Goal: Information Seeking & Learning: Learn about a topic

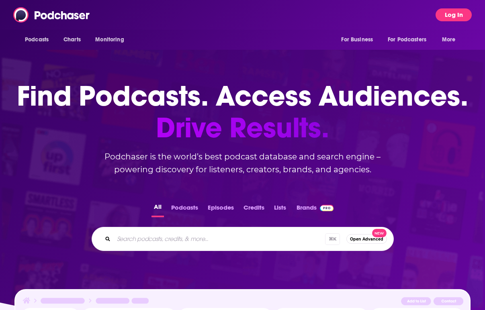
click at [453, 14] on button "Log In" at bounding box center [453, 14] width 36 height 13
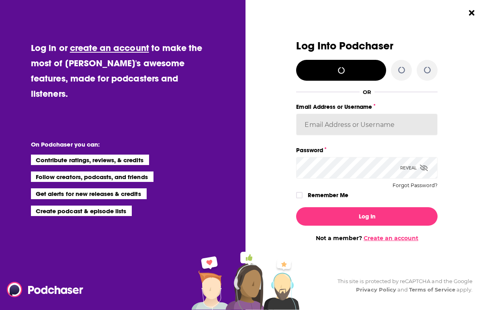
type input "jillgoldstein"
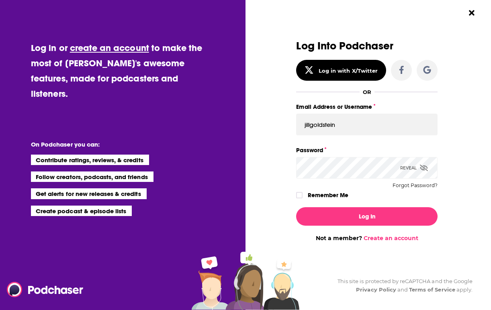
click at [372, 226] on div "Log In Not a member? Create an account" at bounding box center [366, 221] width 141 height 41
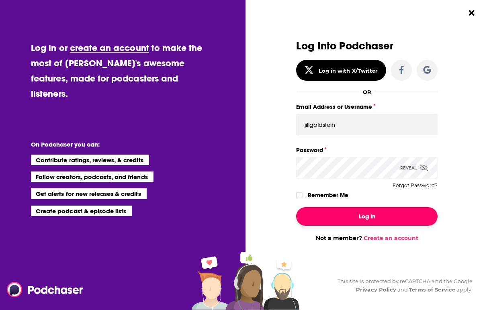
click at [373, 219] on button "Log In" at bounding box center [366, 216] width 141 height 18
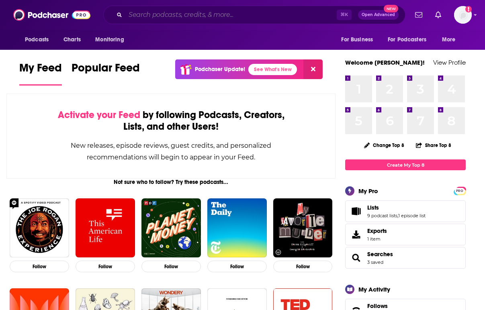
click at [180, 16] on input "Search podcasts, credits, & more..." at bounding box center [230, 14] width 211 height 13
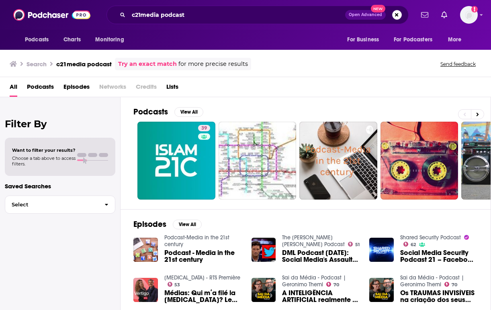
click at [59, 86] on div "All Podcasts Episodes Networks Credits Lists" at bounding box center [247, 88] width 475 height 16
click at [50, 87] on span "Podcasts" at bounding box center [40, 88] width 27 height 16
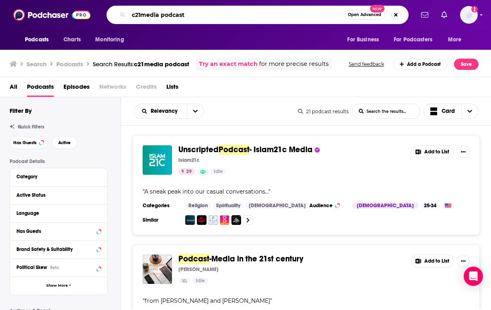
drag, startPoint x: 193, startPoint y: 10, endPoint x: 162, endPoint y: 14, distance: 30.7
click at [162, 14] on input "c21media podcast" at bounding box center [237, 14] width 216 height 13
drag, startPoint x: 187, startPoint y: 15, endPoint x: 142, endPoint y: 15, distance: 45.0
click at [142, 15] on input "c21media podcast" at bounding box center [237, 14] width 216 height 13
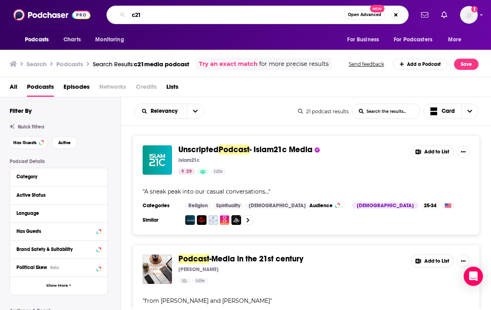
type input "c21"
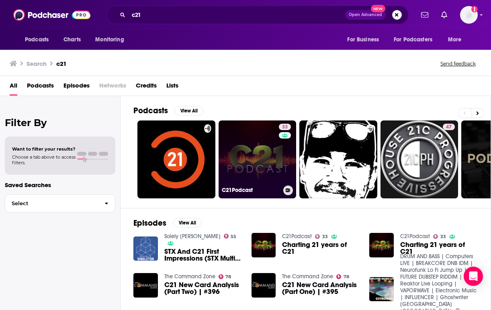
click at [272, 175] on link "33 C21Podcast" at bounding box center [257, 159] width 78 height 78
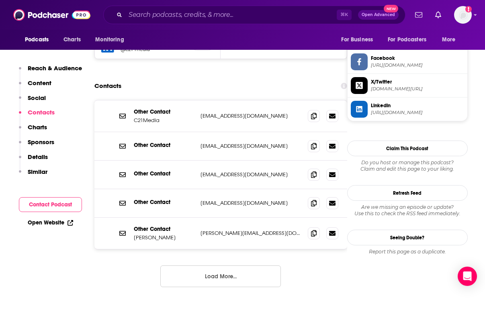
scroll to position [622, 0]
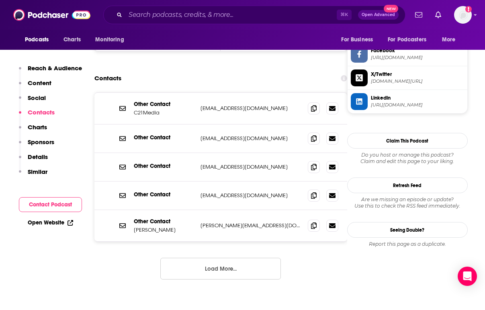
click at [230, 267] on button "Load More..." at bounding box center [220, 269] width 120 height 22
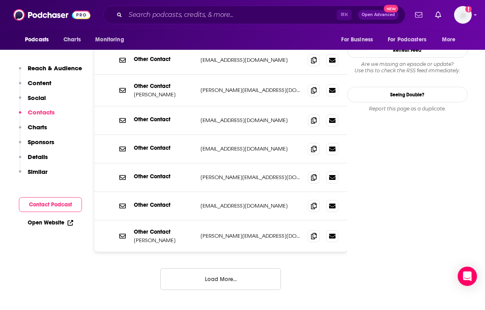
scroll to position [790, 0]
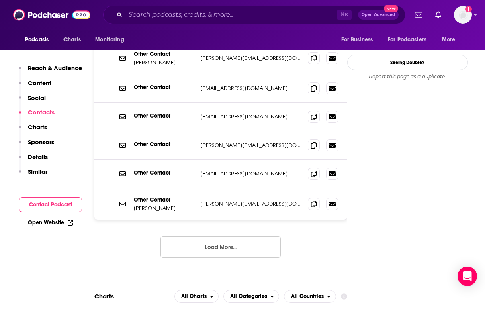
click at [208, 260] on div "Other Contact C21Media post@c21media.net post@c21media.net Other Contact dq@c21…" at bounding box center [220, 98] width 253 height 346
click at [207, 256] on button "Load More..." at bounding box center [220, 247] width 120 height 22
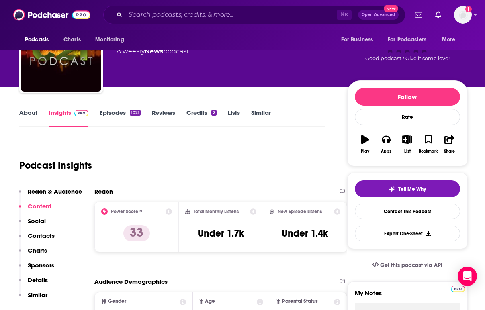
scroll to position [0, 0]
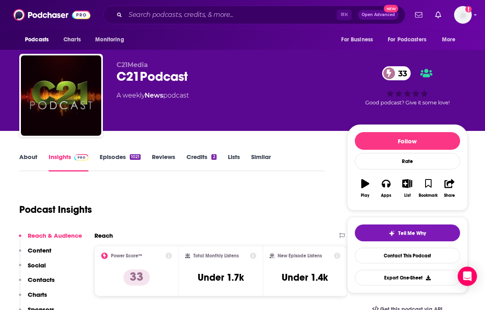
click at [116, 157] on link "Episodes 1021" at bounding box center [120, 162] width 41 height 18
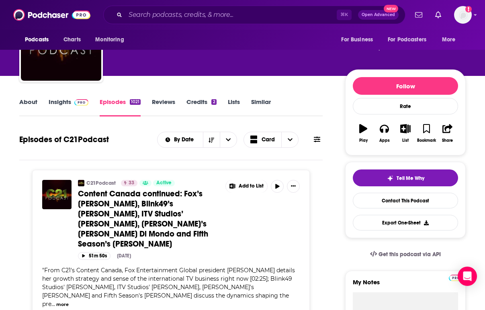
scroll to position [58, 0]
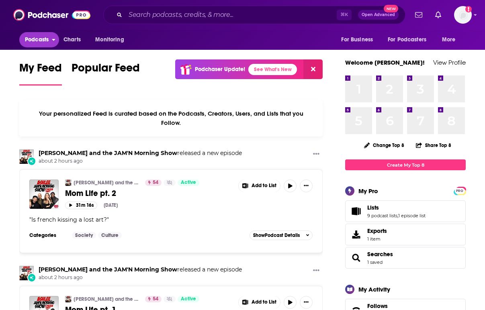
click at [47, 39] on span "Podcasts" at bounding box center [37, 39] width 24 height 11
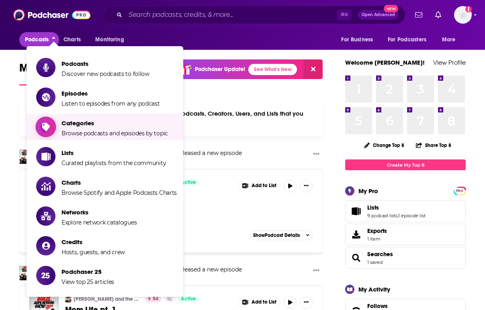
click at [82, 128] on span "Categories Browse podcasts and episodes by topic" at bounding box center [114, 127] width 106 height 20
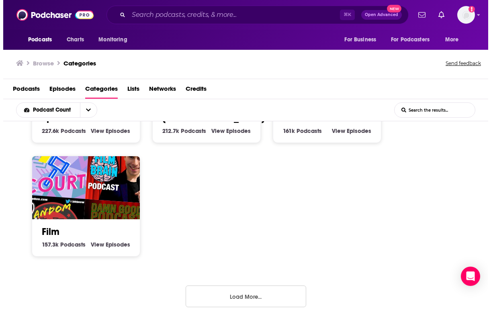
scroll to position [551, 0]
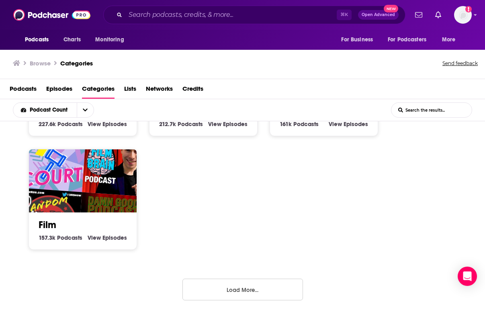
click at [228, 290] on button "Load More..." at bounding box center [242, 290] width 120 height 22
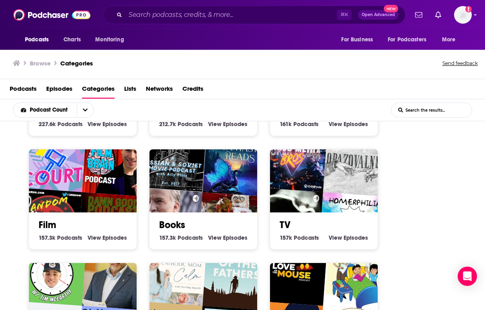
click at [289, 225] on link "TV" at bounding box center [284, 225] width 11 height 12
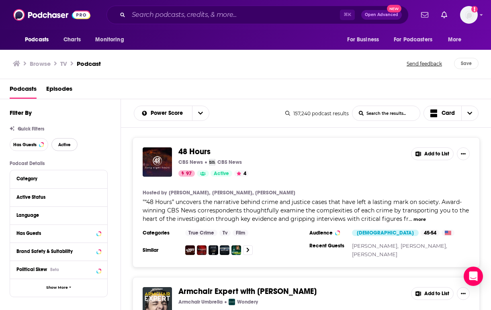
click at [64, 148] on button "Active" at bounding box center [64, 144] width 26 height 13
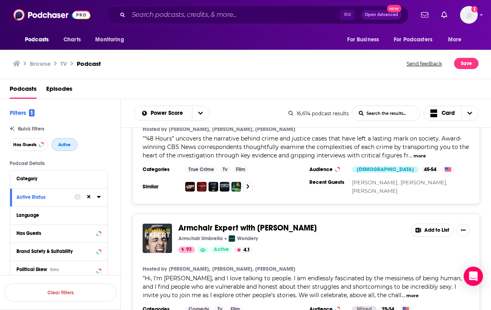
scroll to position [64, 0]
click at [33, 152] on div "Filters 1 Quick Filters Has Guests Active Podcast Details Category Active Statu…" at bounding box center [65, 284] width 111 height 350
click at [33, 149] on button "Has Guests" at bounding box center [29, 144] width 39 height 13
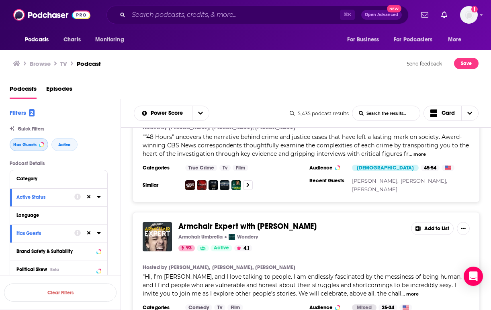
scroll to position [66, 0]
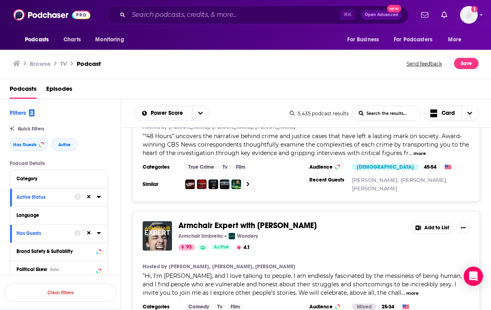
click at [385, 111] on input "List Search Input" at bounding box center [385, 113] width 67 height 14
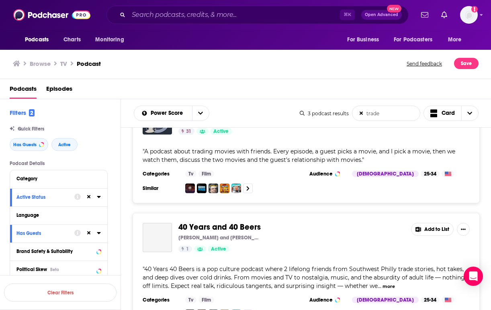
scroll to position [195, 0]
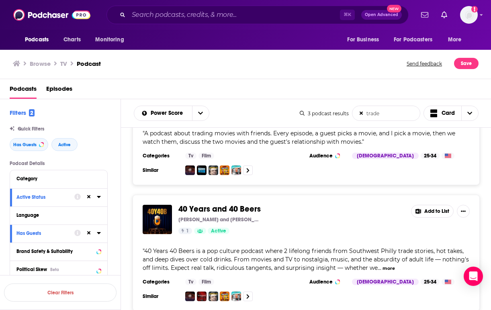
type input "trade"
click at [361, 114] on icon at bounding box center [361, 114] width 4 height 4
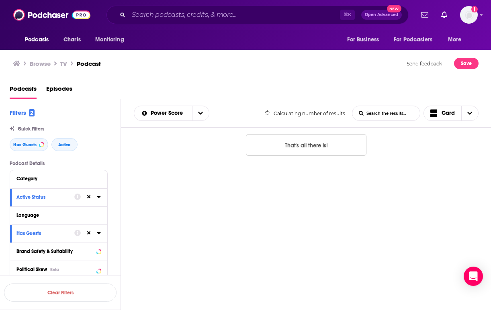
scroll to position [0, 0]
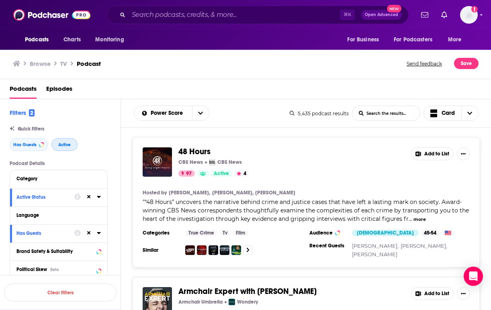
click at [65, 141] on button "Active" at bounding box center [64, 144] width 26 height 13
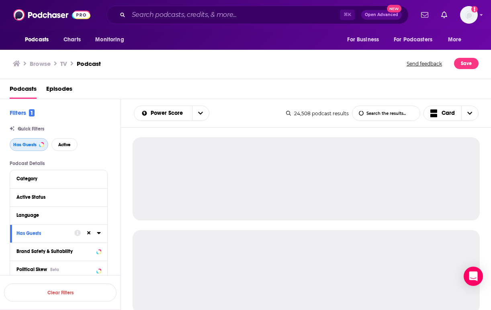
click at [34, 145] on span "Has Guests" at bounding box center [24, 145] width 23 height 4
click at [64, 142] on button "Active" at bounding box center [64, 144] width 26 height 13
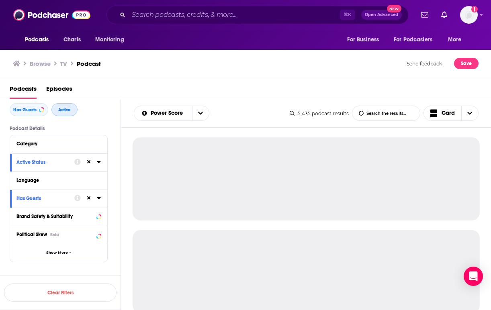
scroll to position [41, 0]
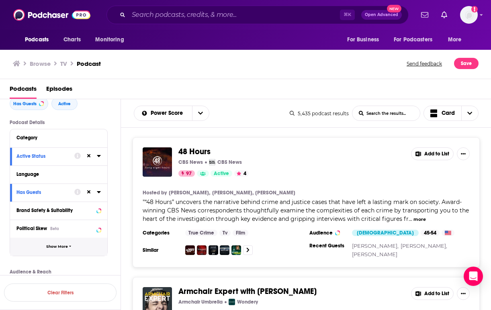
click at [82, 253] on button "Show More" at bounding box center [58, 247] width 97 height 18
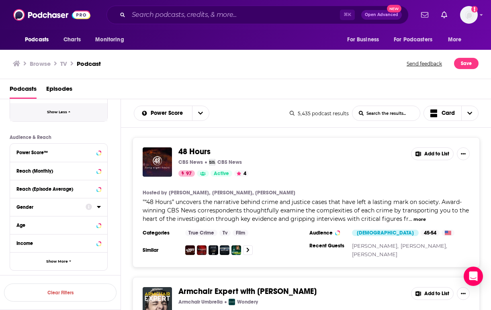
scroll to position [359, 0]
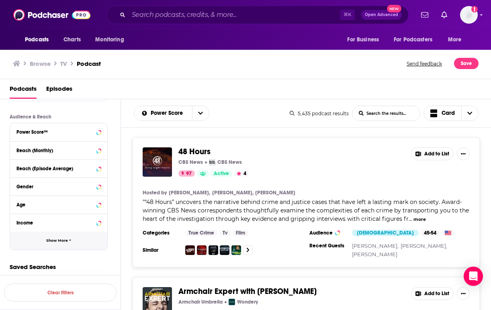
click at [63, 244] on button "Show More" at bounding box center [58, 241] width 97 height 18
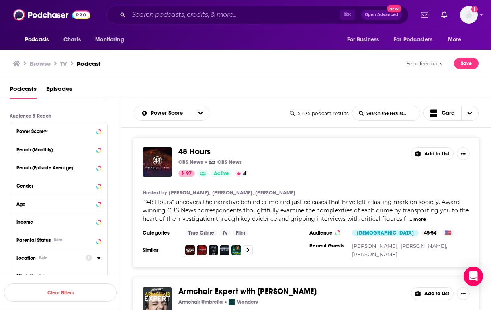
click at [63, 259] on div "Location Beta" at bounding box center [48, 258] width 64 height 6
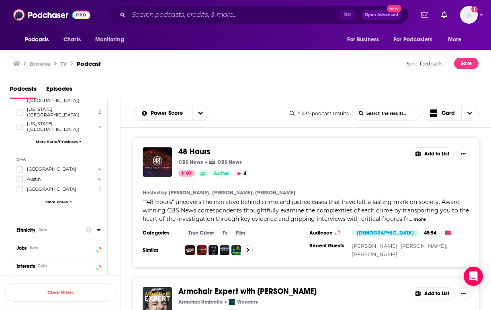
scroll to position [625, 0]
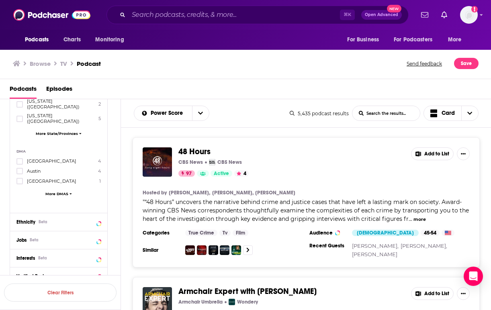
click at [73, 235] on button "Jobs Beta" at bounding box center [58, 240] width 84 height 10
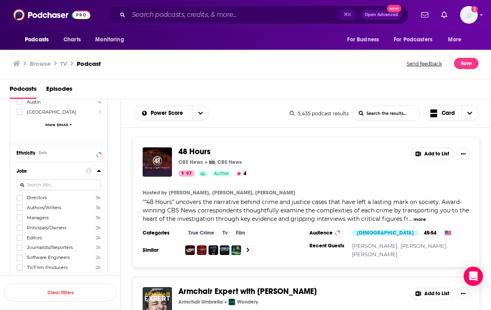
scroll to position [699, 0]
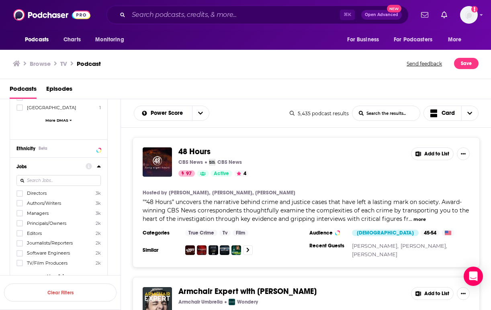
click at [65, 273] on span "More Jobs" at bounding box center [57, 275] width 20 height 4
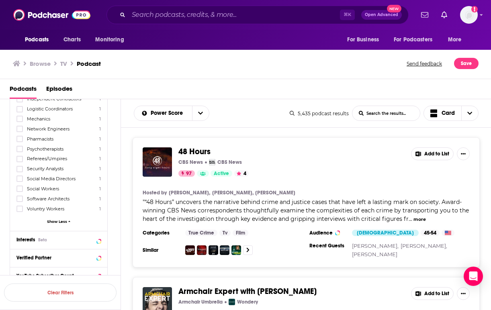
scroll to position [2621, 0]
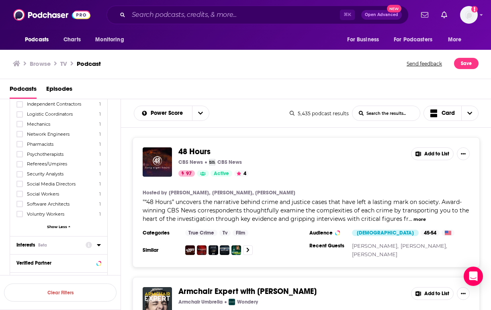
click at [69, 242] on div "Interests Beta" at bounding box center [48, 245] width 64 height 6
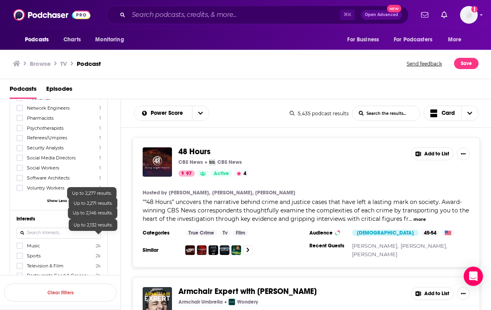
scroll to position [2656, 0]
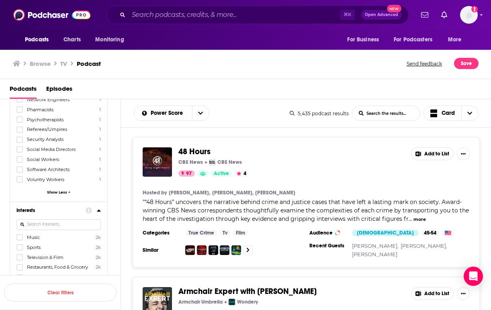
click at [18, 255] on icon at bounding box center [19, 257] width 5 height 5
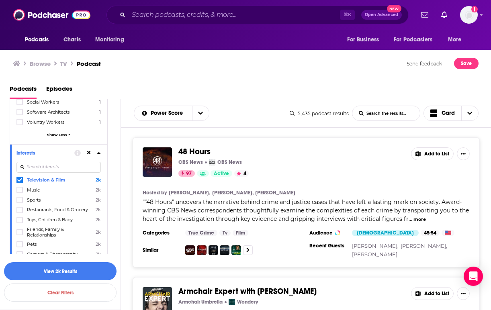
scroll to position [2719, 0]
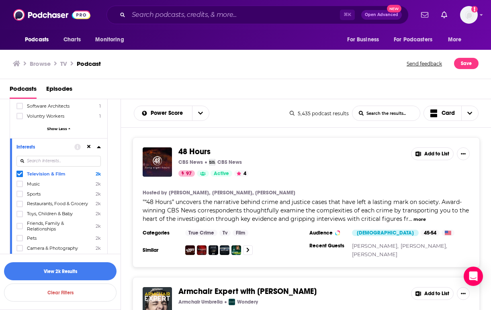
click at [18, 256] on icon at bounding box center [19, 258] width 5 height 5
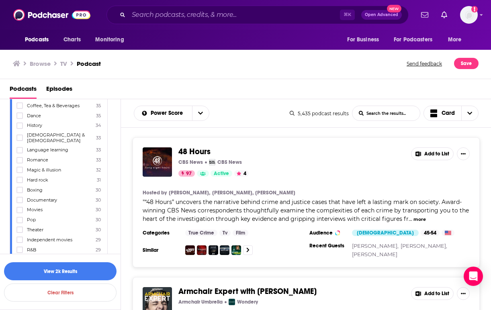
scroll to position [3598, 0]
click at [20, 271] on button "View 2k Results" at bounding box center [60, 271] width 112 height 18
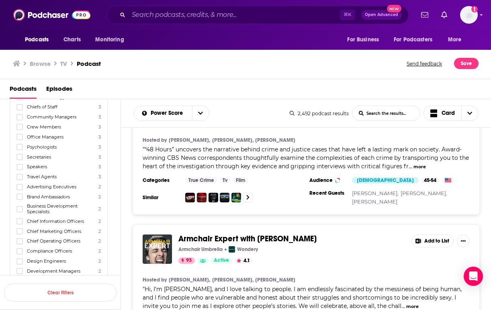
scroll to position [2314, 0]
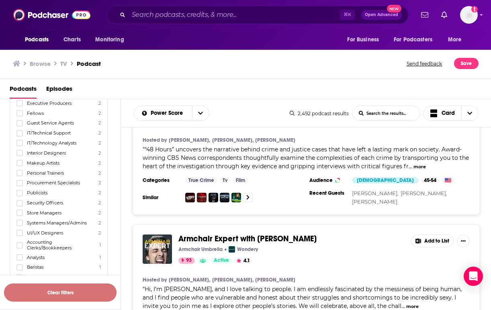
click at [53, 296] on button "Clear Filters" at bounding box center [60, 293] width 112 height 18
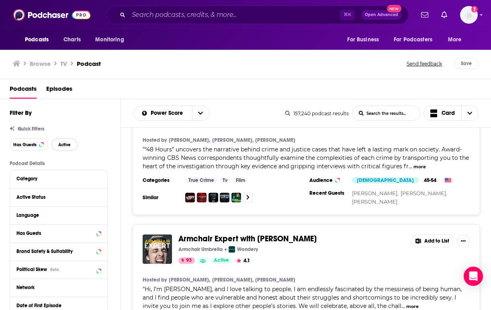
click at [66, 142] on button "Active" at bounding box center [64, 144] width 26 height 13
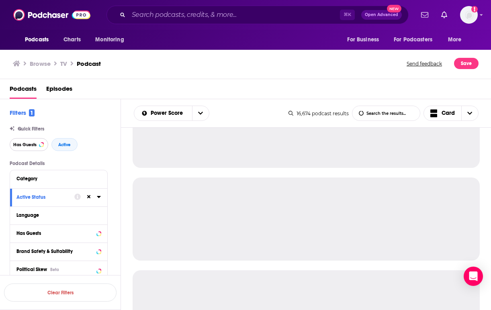
click at [40, 148] on button "Has Guests" at bounding box center [29, 144] width 39 height 13
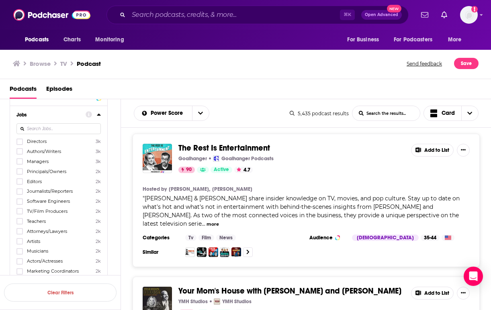
scroll to position [570, 0]
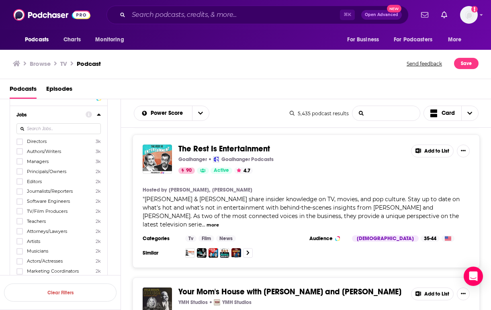
click at [380, 117] on input "List Search Input" at bounding box center [385, 113] width 67 height 14
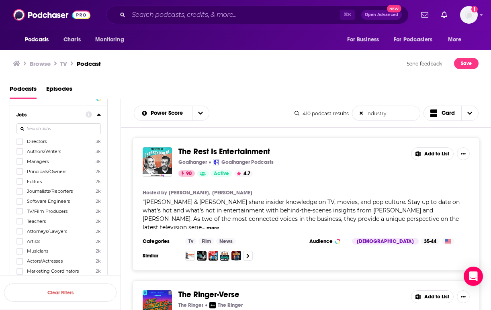
type input "industry"
click at [219, 224] on button "more" at bounding box center [212, 227] width 12 height 7
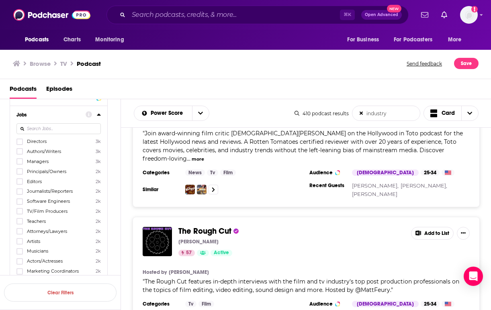
scroll to position [3196, 0]
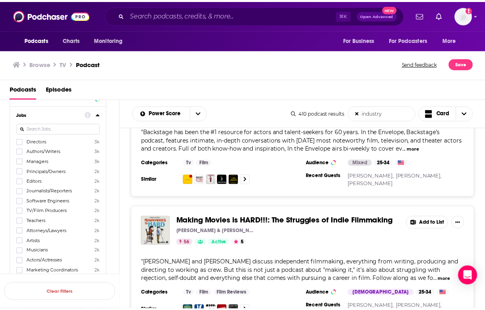
scroll to position [3731, 0]
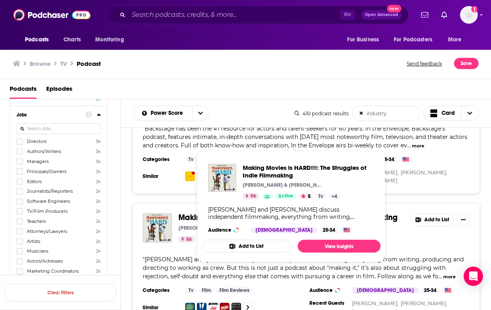
click at [252, 212] on span "Making Movies is HARD!!!: The Struggles of Indie Filmmaking" at bounding box center [287, 217] width 219 height 10
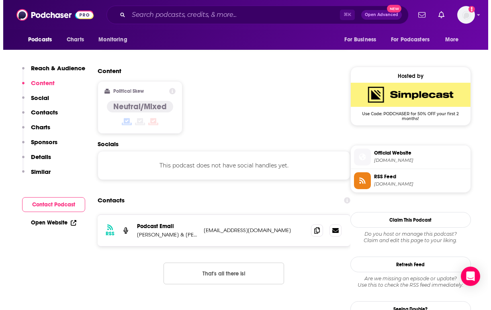
scroll to position [616, 0]
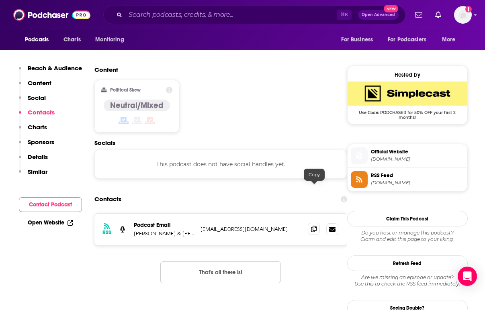
click at [315, 226] on icon at bounding box center [314, 229] width 6 height 6
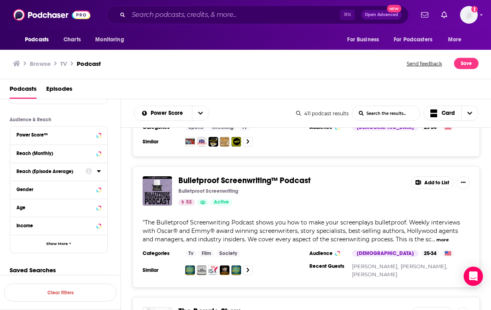
scroll to position [228, 0]
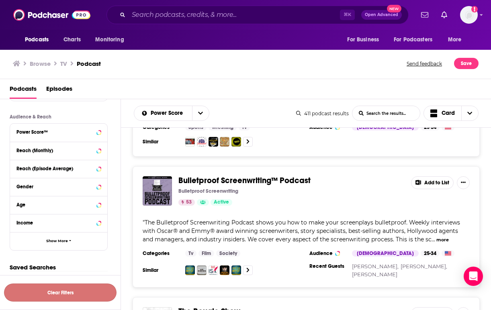
click at [64, 297] on button "Clear Filters" at bounding box center [60, 293] width 112 height 18
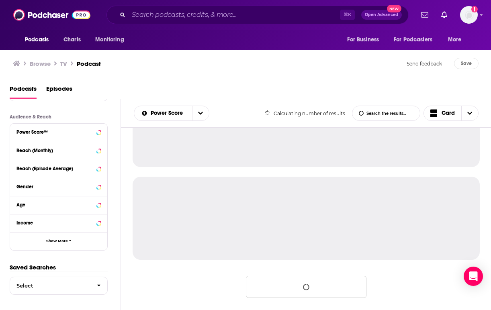
scroll to position [795, 0]
click at [187, 13] on input "Search podcasts, credits, & more..." at bounding box center [234, 14] width 211 height 13
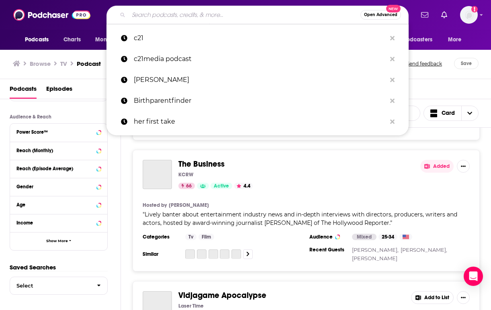
scroll to position [2466, 0]
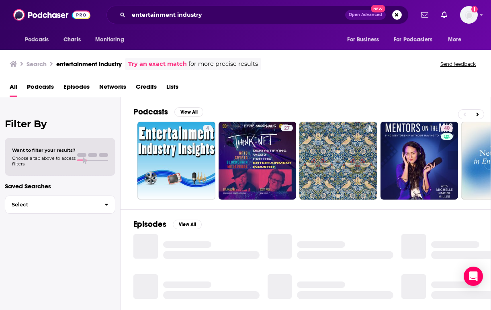
click at [45, 82] on span "Podcasts" at bounding box center [40, 88] width 27 height 16
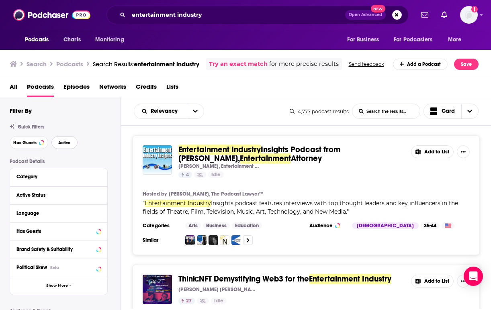
click at [75, 143] on button "Active" at bounding box center [64, 142] width 26 height 13
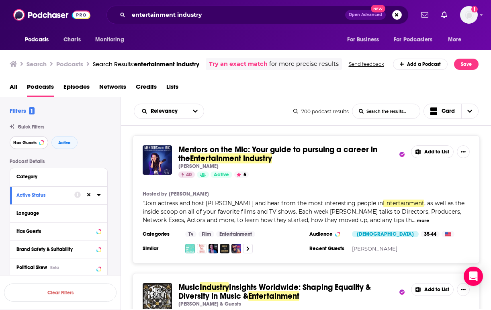
click at [35, 143] on span "Has Guests" at bounding box center [24, 143] width 23 height 4
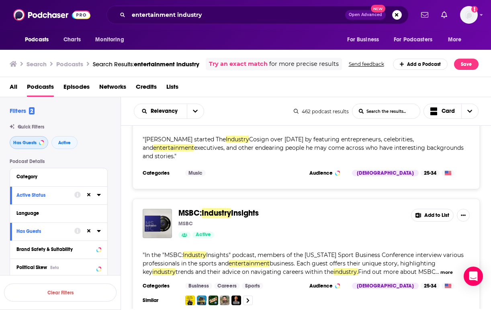
scroll to position [2987, 0]
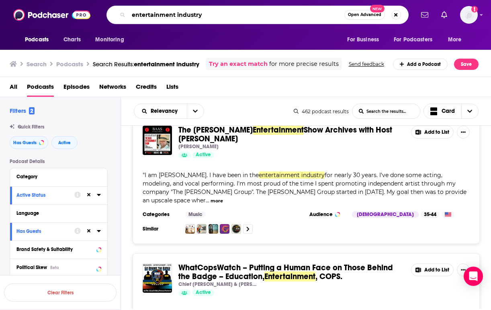
drag, startPoint x: 176, startPoint y: 14, endPoint x: 121, endPoint y: 8, distance: 55.4
click at [121, 8] on div "entertainment industry Open Advanced New" at bounding box center [257, 15] width 302 height 18
type input "tv industry"
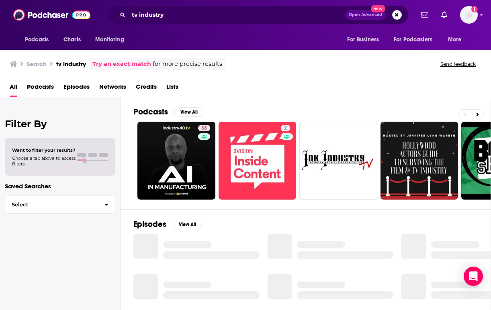
click at [44, 89] on span "Podcasts" at bounding box center [40, 88] width 27 height 16
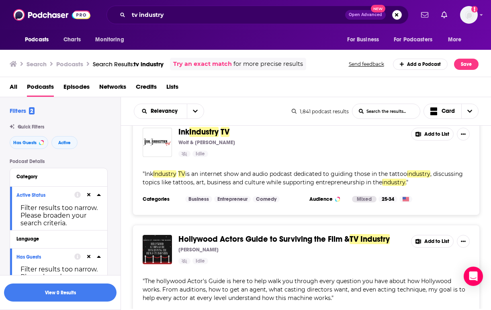
scroll to position [271, 0]
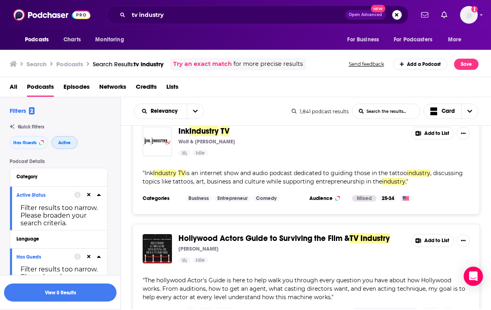
click at [56, 145] on button "Active" at bounding box center [64, 142] width 26 height 13
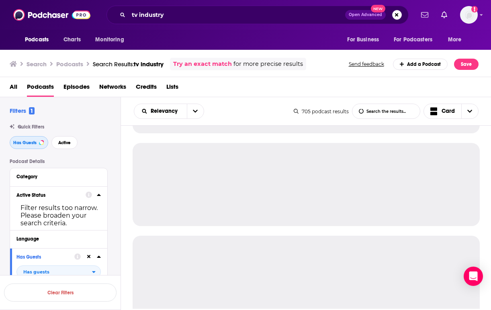
click at [22, 142] on span "Has Guests" at bounding box center [24, 143] width 23 height 4
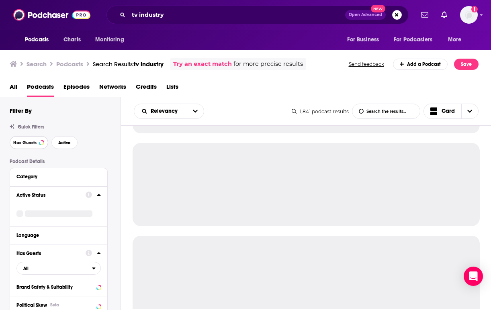
click at [22, 142] on span "Has Guests" at bounding box center [24, 143] width 23 height 4
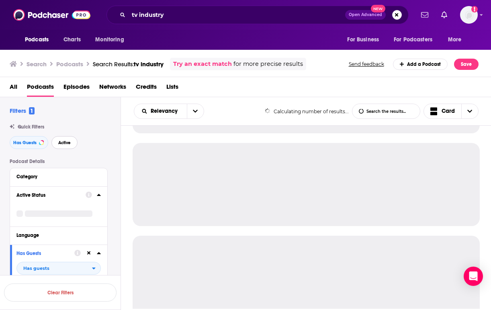
click at [63, 141] on span "Active" at bounding box center [64, 143] width 12 height 4
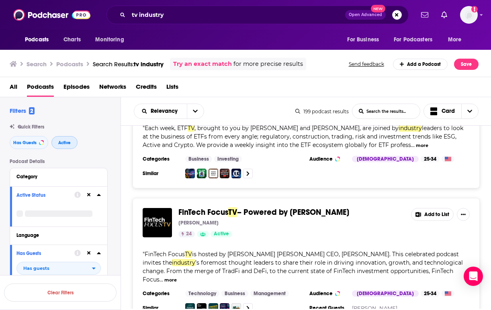
scroll to position [1889, 0]
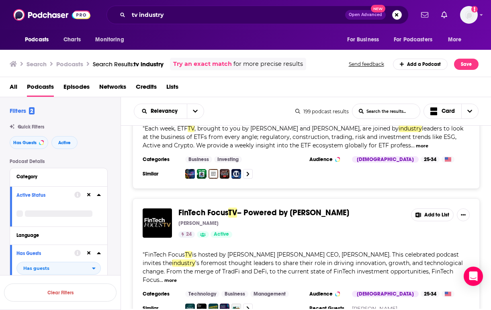
click at [314, 208] on span "– Powered by [PERSON_NAME]" at bounding box center [293, 213] width 112 height 10
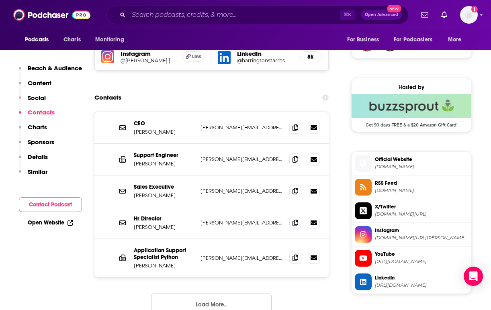
scroll to position [604, 0]
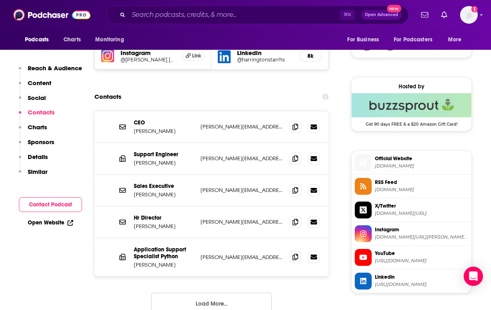
click at [191, 298] on button "Load More..." at bounding box center [211, 304] width 120 height 22
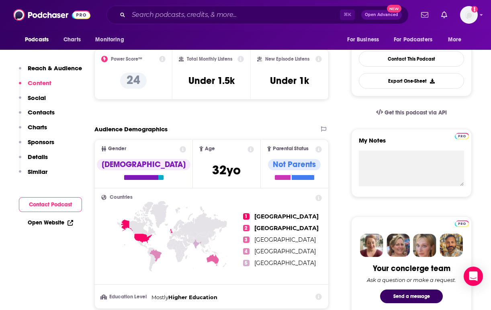
scroll to position [0, 0]
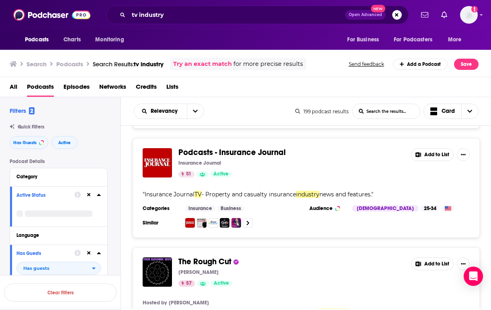
scroll to position [3005, 0]
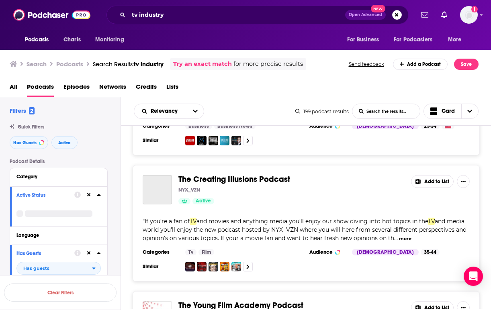
scroll to position [5208, 0]
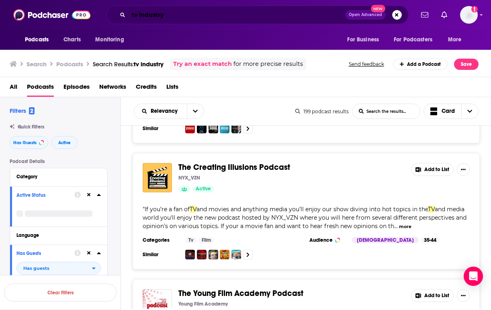
click at [135, 16] on input "tv industry" at bounding box center [237, 14] width 216 height 13
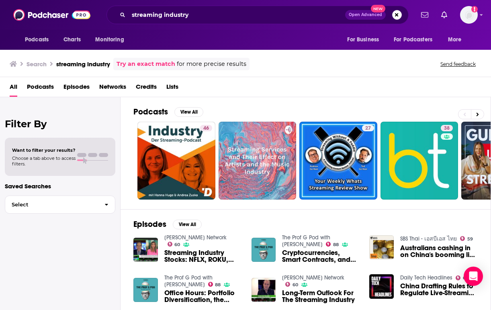
click at [51, 84] on span "Podcasts" at bounding box center [40, 88] width 27 height 16
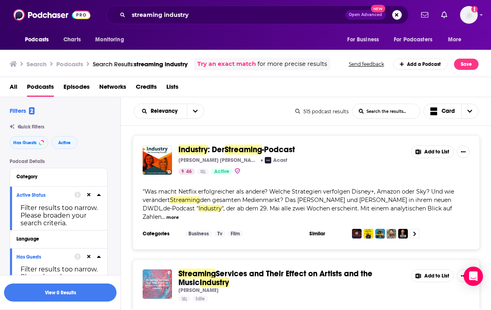
click at [24, 126] on span "Quick Filters" at bounding box center [31, 127] width 27 height 6
click at [15, 126] on div "Quick Filters" at bounding box center [65, 127] width 111 height 6
click at [23, 148] on button "Has Guests" at bounding box center [29, 142] width 39 height 13
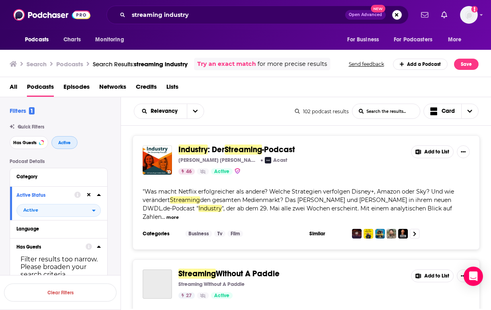
click at [68, 145] on span "Active" at bounding box center [64, 143] width 12 height 4
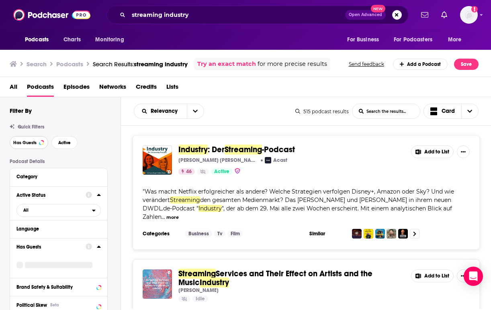
click at [35, 141] on span "Has Guests" at bounding box center [24, 143] width 23 height 4
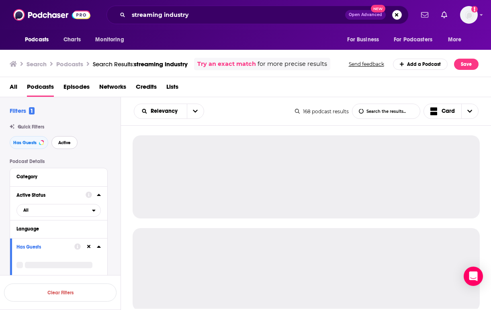
click at [71, 144] on button "Active" at bounding box center [64, 142] width 26 height 13
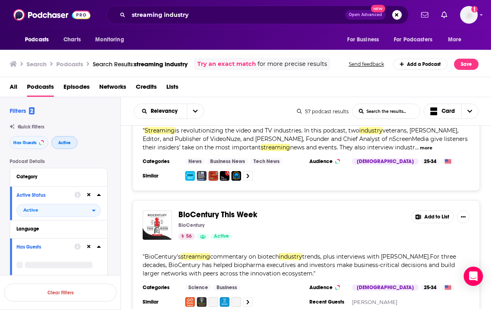
scroll to position [319, 0]
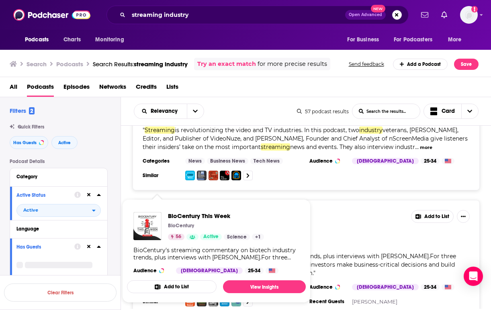
click at [102, 169] on div "Category" at bounding box center [58, 177] width 97 height 18
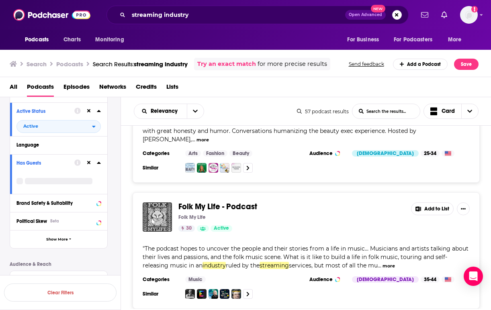
scroll to position [2987, 0]
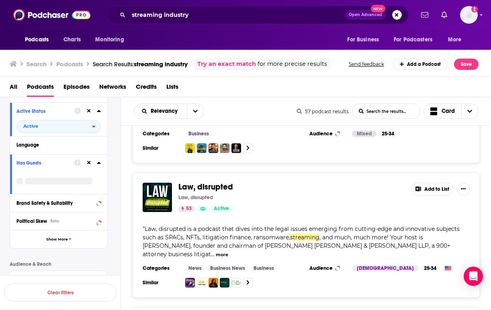
scroll to position [3934, 0]
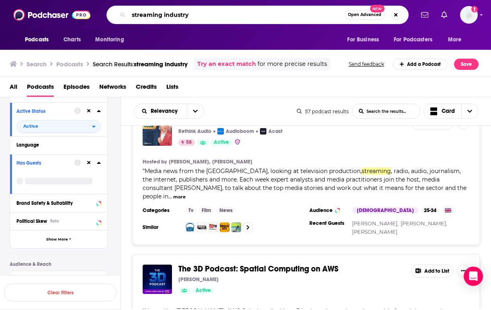
click at [183, 12] on input "streaming industry" at bounding box center [237, 14] width 216 height 13
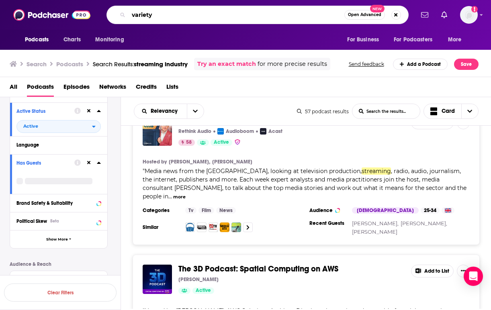
type input "variety"
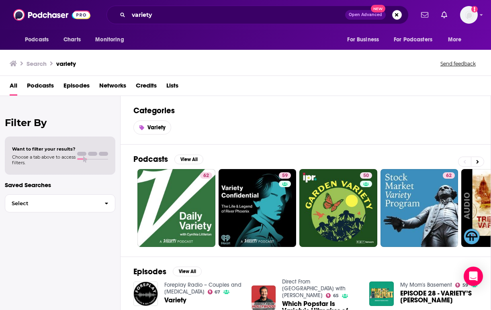
click at [38, 83] on span "Podcasts" at bounding box center [40, 87] width 27 height 16
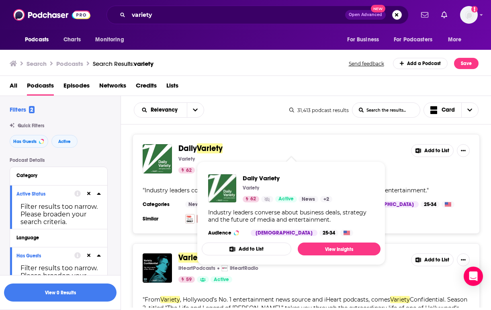
click at [179, 147] on span "Daily" at bounding box center [187, 148] width 18 height 10
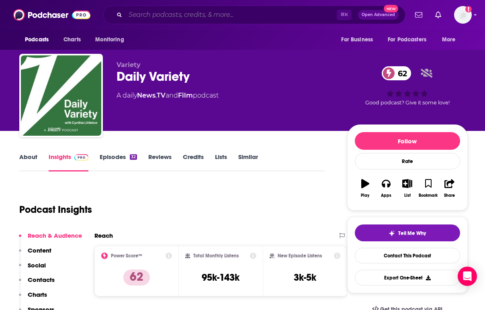
click at [181, 13] on input "Search podcasts, credits, & more..." at bounding box center [230, 14] width 211 height 13
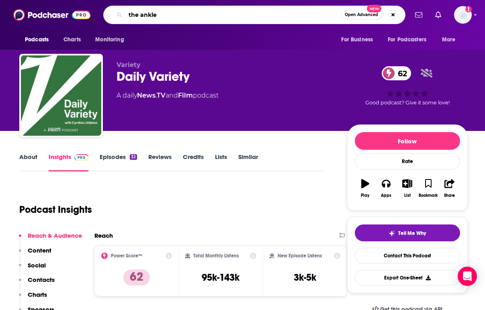
type input "the ankler"
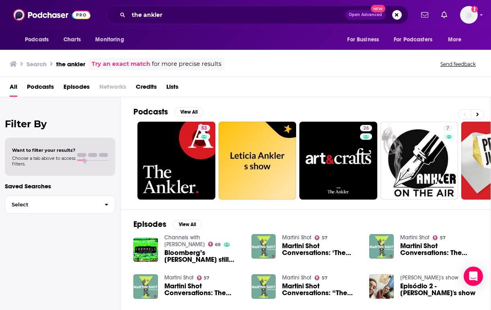
click at [46, 87] on span "Podcasts" at bounding box center [40, 88] width 27 height 16
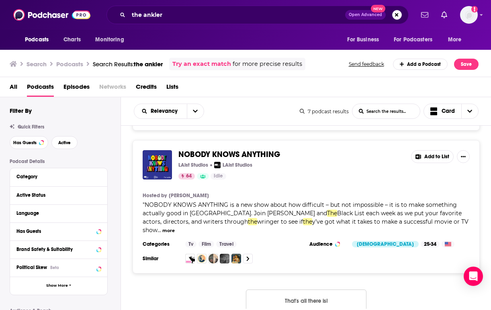
scroll to position [728, 0]
